Goal: Task Accomplishment & Management: Manage account settings

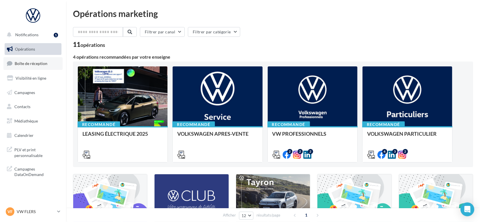
click at [21, 68] on link "Boîte de réception" at bounding box center [32, 63] width 59 height 12
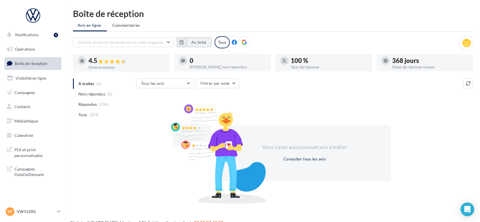
click at [199, 45] on button "Au total" at bounding box center [198, 42] width 25 height 10
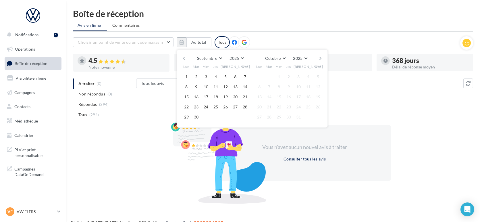
click at [183, 57] on button "button" at bounding box center [184, 58] width 5 height 8
click at [183, 58] on button "button" at bounding box center [184, 58] width 5 height 8
click at [197, 74] on button "1" at bounding box center [196, 76] width 9 height 9
click at [278, 55] on button "Août" at bounding box center [274, 58] width 18 height 8
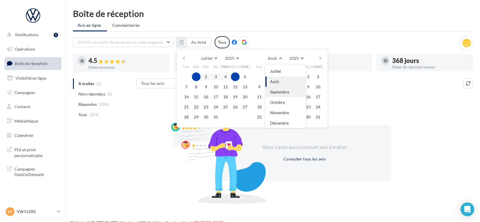
click at [283, 92] on span "Septembre" at bounding box center [279, 91] width 19 height 5
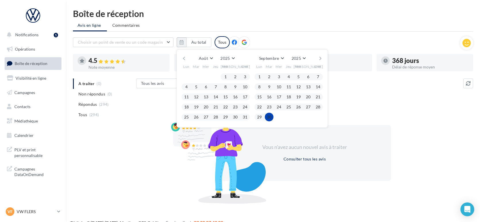
click at [269, 122] on div "1 2 3 4 5 6 7 8 9 10 11 12 13 14 15 16 17 18 19 20 21 22" at bounding box center [288, 97] width 68 height 50
click at [269, 115] on button "30" at bounding box center [269, 117] width 9 height 9
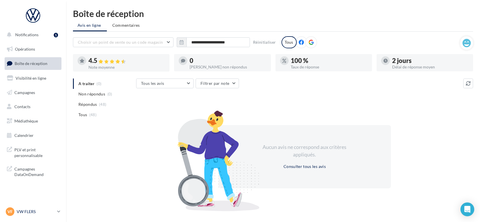
click at [25, 215] on div "VF VW FLERS vw-fle-lan" at bounding box center [30, 211] width 49 height 9
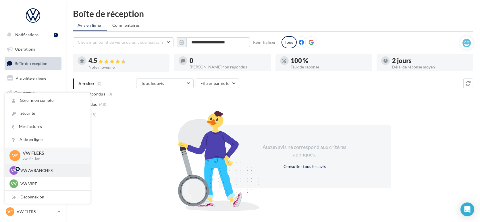
click at [43, 168] on p "VW AVRANCHES" at bounding box center [51, 170] width 63 height 6
